Goal: Check status: Check status

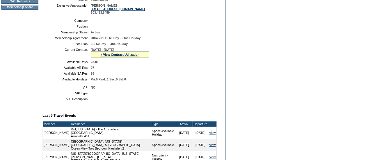
scroll to position [116, 0]
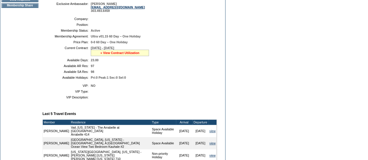
click at [129, 55] on link "» View Contract Utilization" at bounding box center [119, 52] width 39 height 3
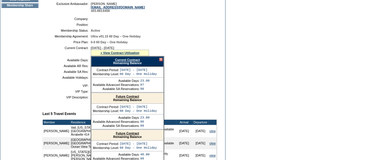
click at [129, 62] on link "Current Contract" at bounding box center [127, 59] width 25 height 3
click at [161, 61] on div at bounding box center [160, 59] width 3 height 3
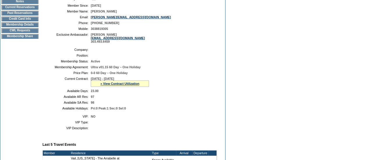
scroll to position [58, 0]
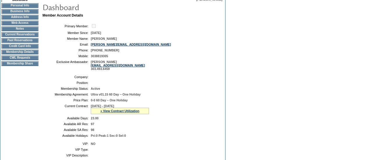
click at [18, 54] on td "Membership Details" at bounding box center [19, 52] width 37 height 5
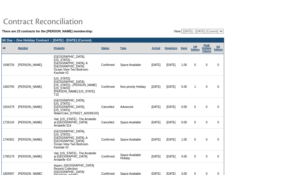
click at [208, 30] on select "10/25/06 - 10/31/07 11/01/07 - 10/31/08 11/01/08 - 10/31/09 11/01/09 - 10/31/10…" at bounding box center [202, 31] width 42 height 5
select select "138407"
click at [181, 29] on select "10/25/06 - 10/31/07 11/01/07 - 10/31/08 11/01/08 - 10/31/09 11/01/09 - 10/31/10…" at bounding box center [202, 31] width 42 height 5
